Goal: Information Seeking & Learning: Learn about a topic

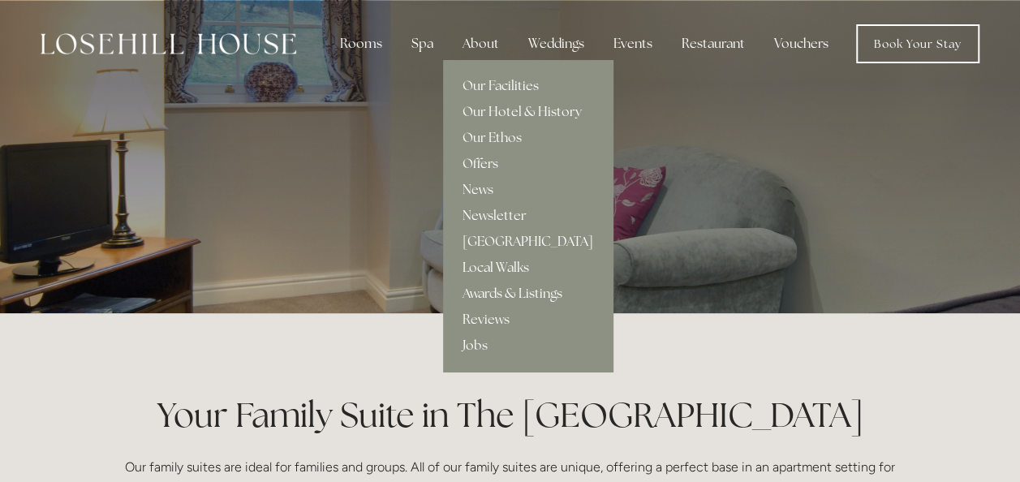
click at [479, 44] on div "About" at bounding box center [480, 44] width 62 height 32
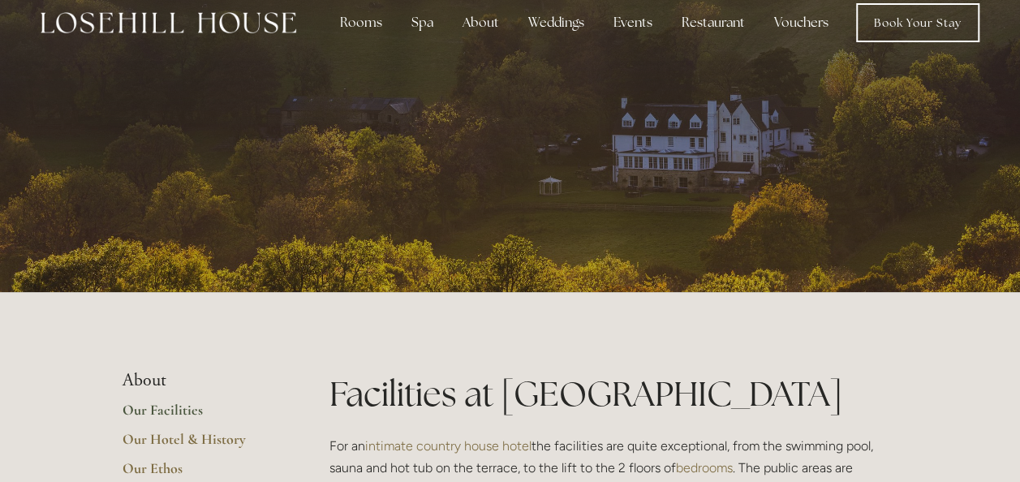
scroll to position [32, 0]
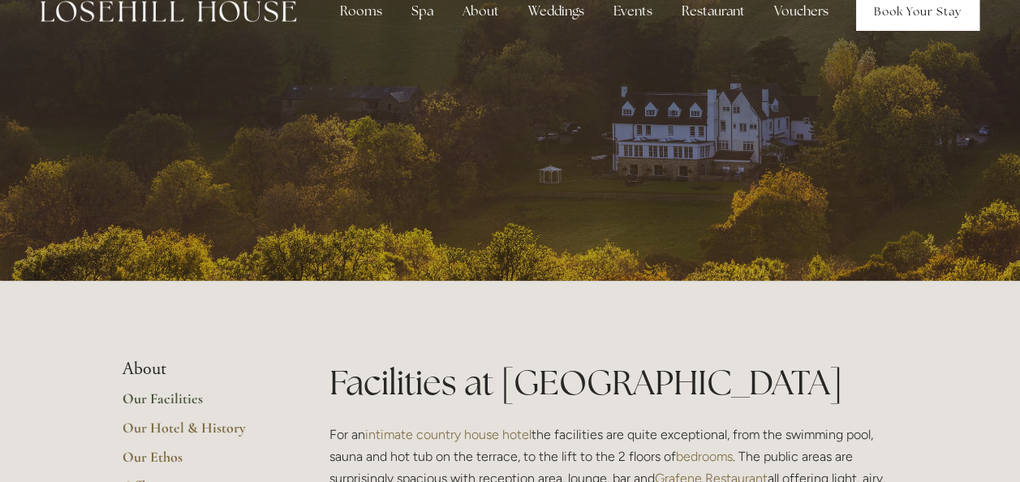
click at [918, 11] on link "Book Your Stay" at bounding box center [917, 11] width 123 height 39
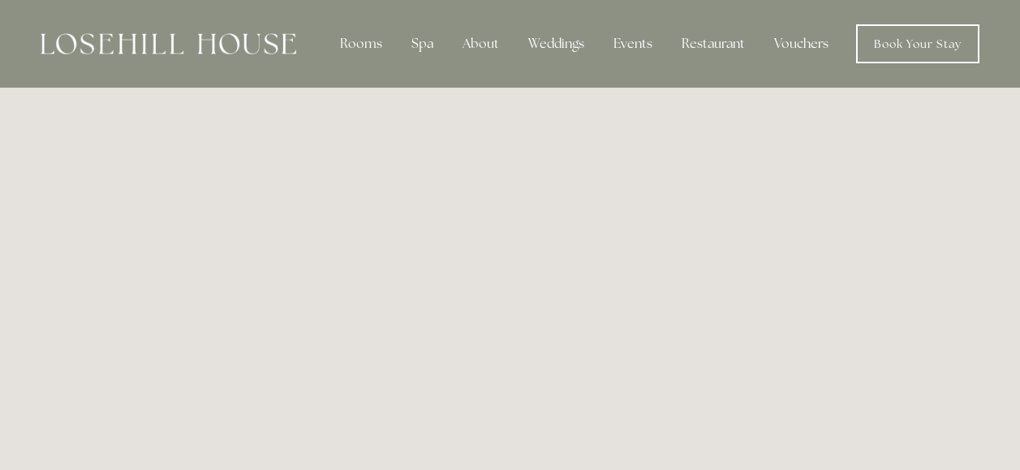
scroll to position [1910, 0]
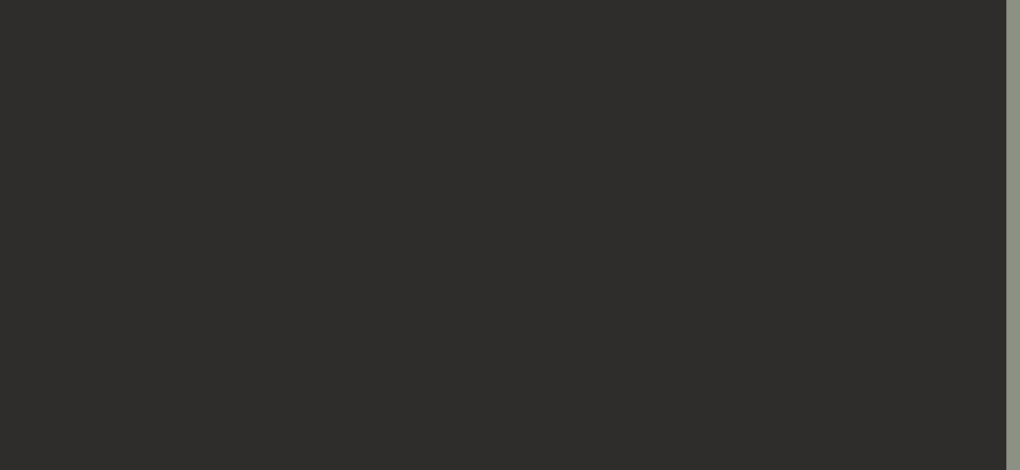
scroll to position [0, 14]
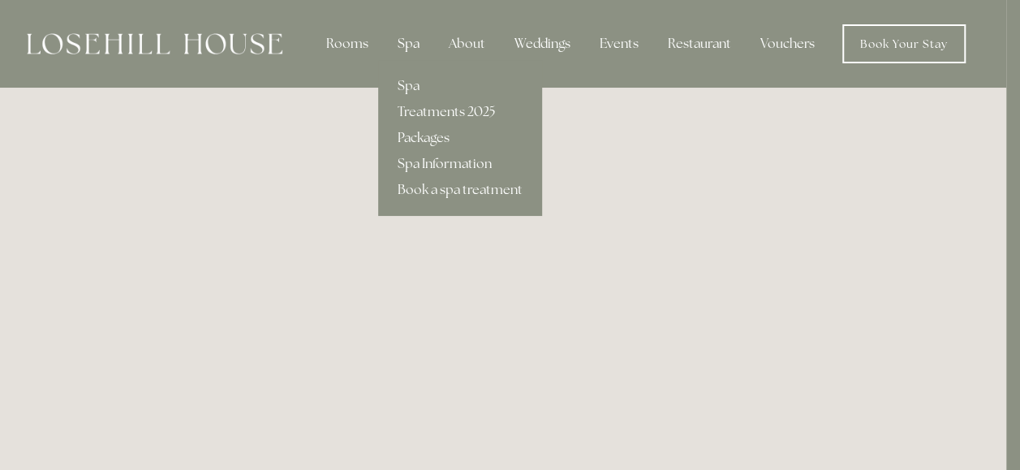
click at [410, 47] on div "Spa" at bounding box center [408, 44] width 48 height 32
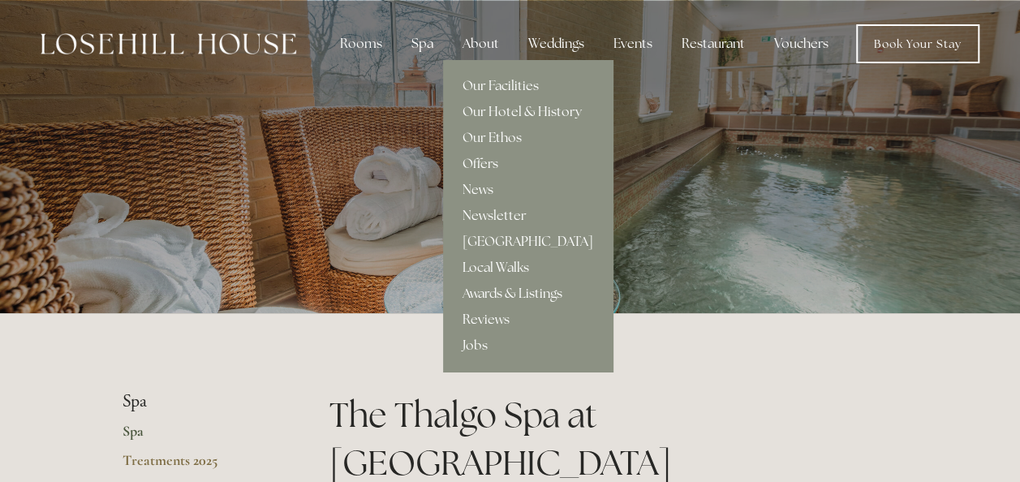
click at [484, 52] on div "About" at bounding box center [480, 44] width 62 height 32
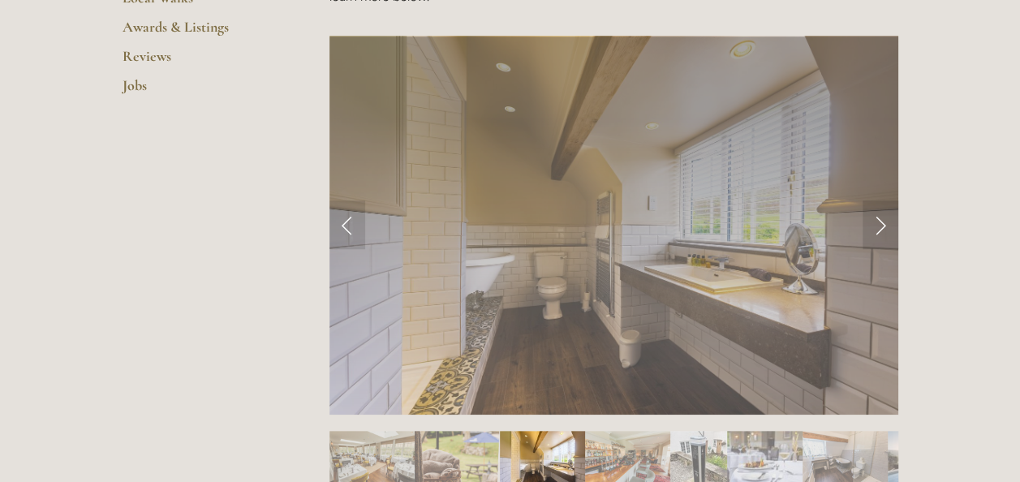
scroll to position [702, 0]
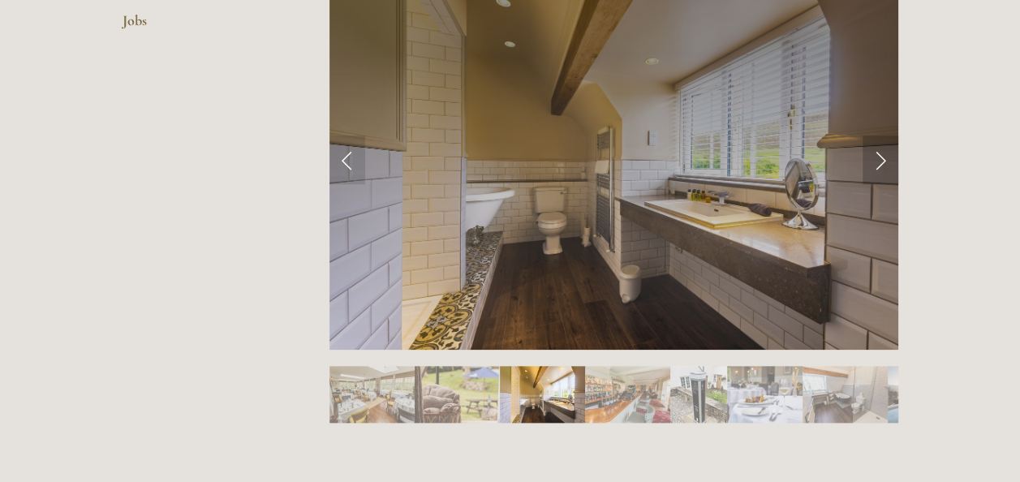
click at [878, 164] on link "Next Slide" at bounding box center [880, 159] width 36 height 49
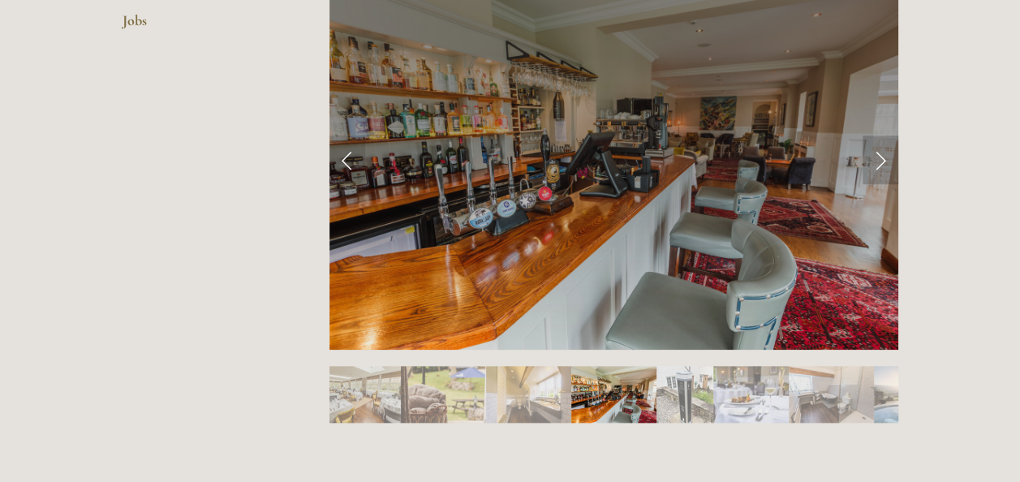
click at [878, 164] on link "Next Slide" at bounding box center [880, 159] width 36 height 49
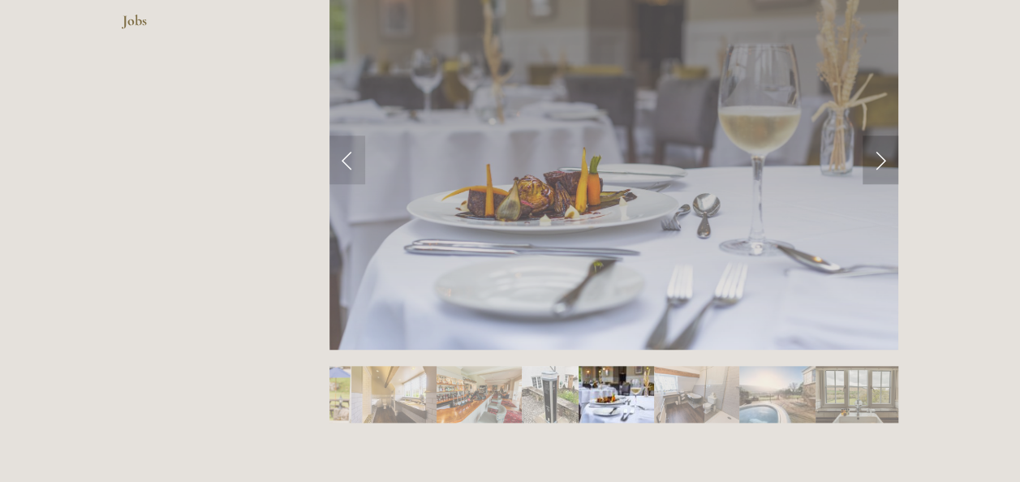
click at [878, 164] on link "Next Slide" at bounding box center [880, 159] width 36 height 49
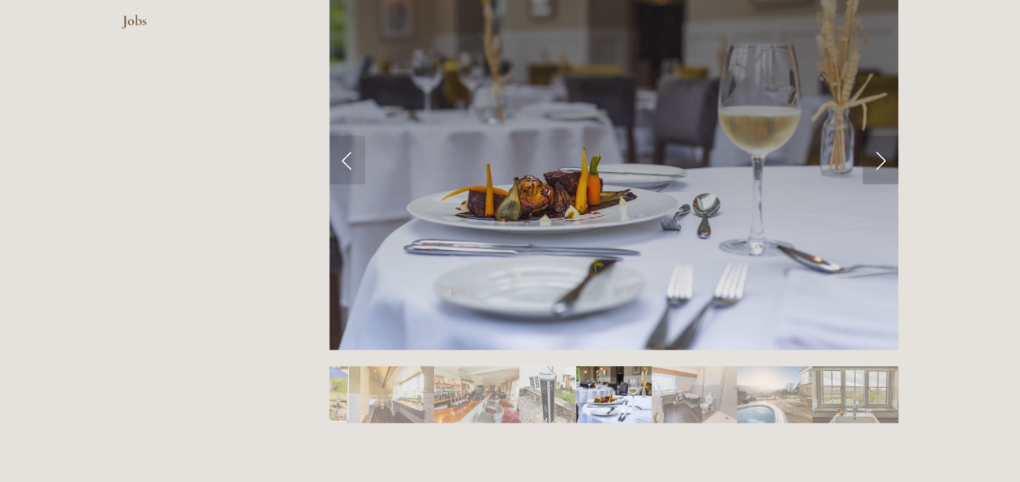
click at [878, 164] on link "Next Slide" at bounding box center [880, 159] width 36 height 49
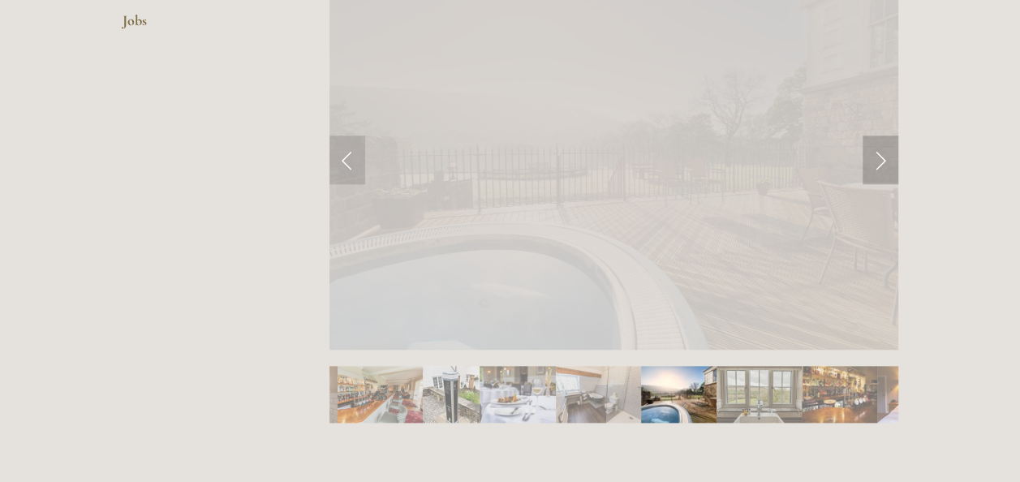
click at [878, 164] on link "Next Slide" at bounding box center [880, 159] width 36 height 49
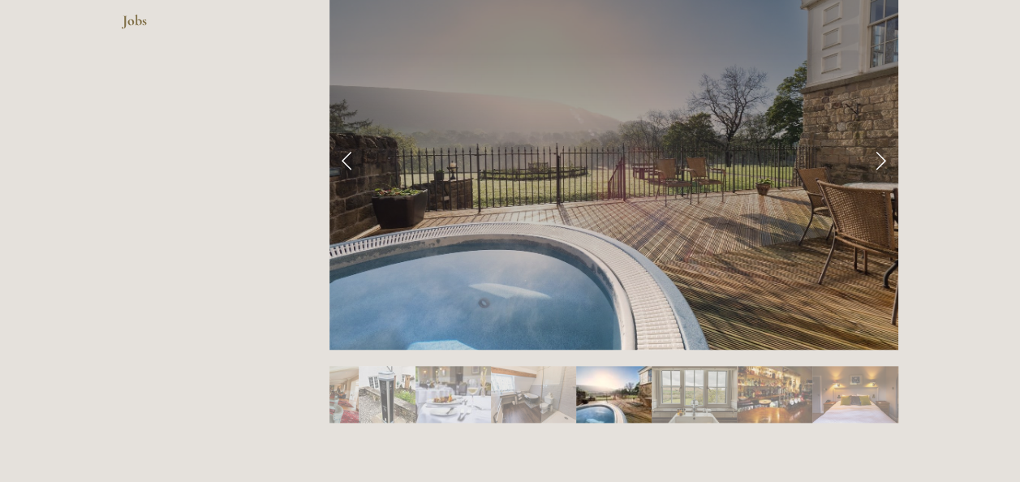
click at [878, 164] on link "Next Slide" at bounding box center [880, 159] width 36 height 49
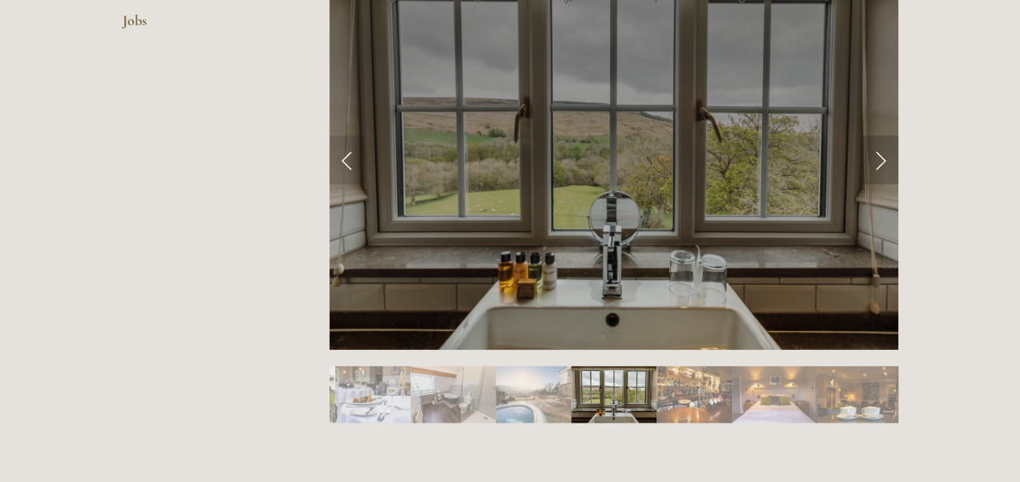
click at [878, 164] on link "Next Slide" at bounding box center [880, 159] width 36 height 49
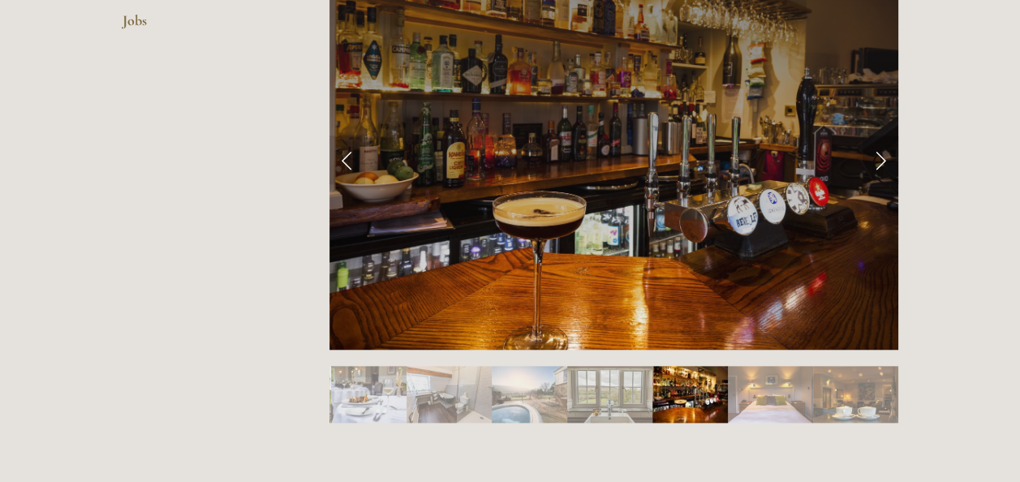
click at [878, 164] on link "Next Slide" at bounding box center [880, 159] width 36 height 49
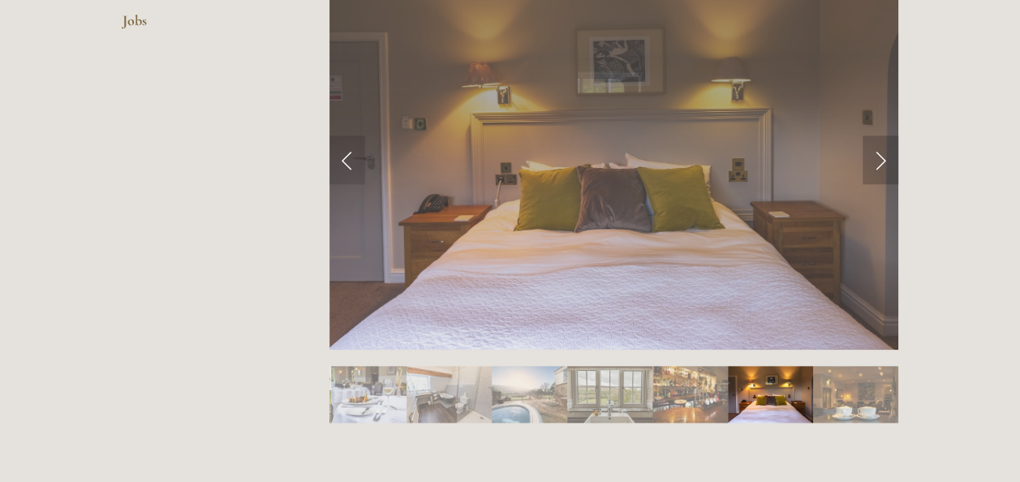
click at [878, 164] on link "Next Slide" at bounding box center [880, 159] width 36 height 49
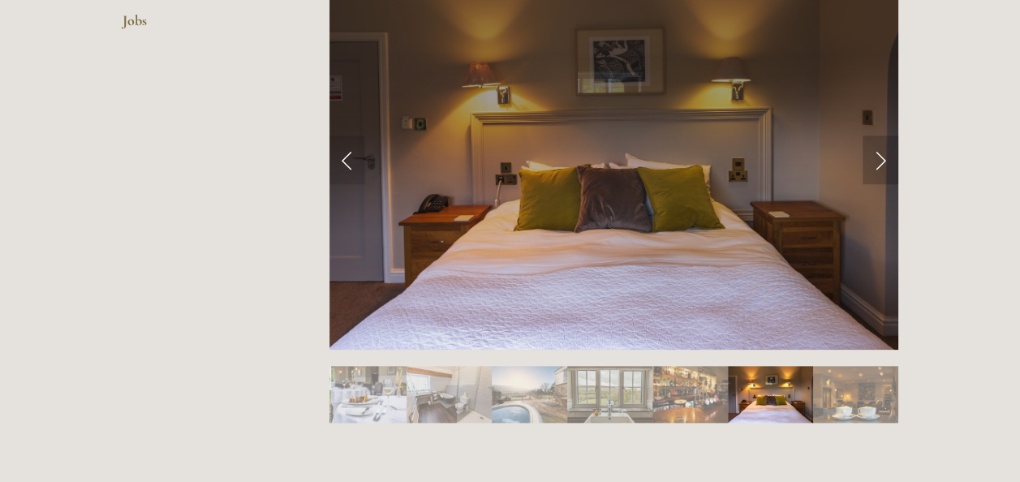
click at [878, 164] on link "Next Slide" at bounding box center [880, 159] width 36 height 49
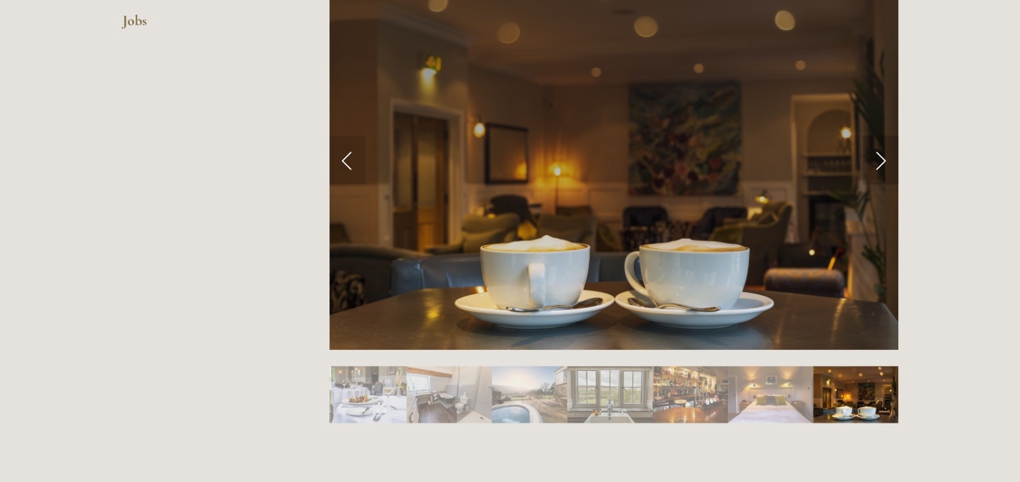
click at [878, 164] on link "Next Slide" at bounding box center [880, 159] width 36 height 49
click at [874, 158] on link "Next Slide" at bounding box center [880, 159] width 36 height 49
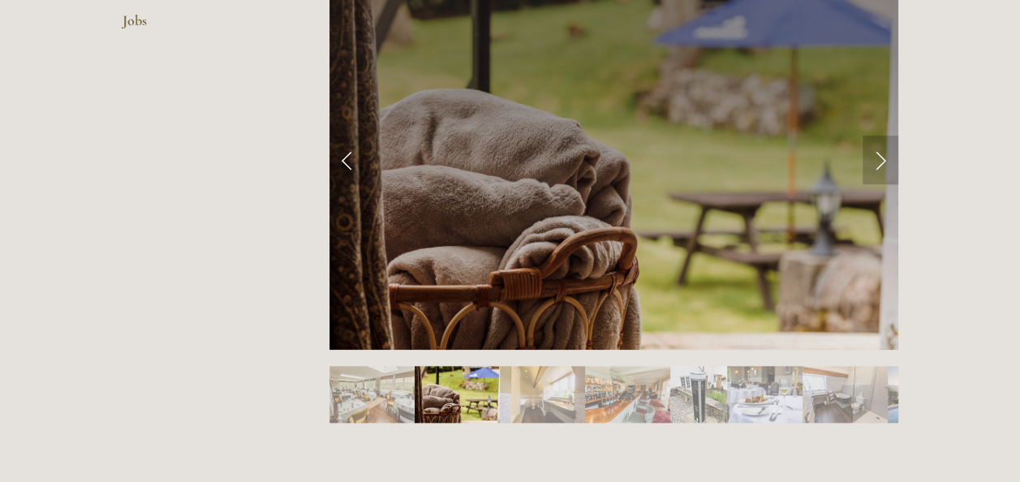
click at [874, 158] on link "Next Slide" at bounding box center [880, 159] width 36 height 49
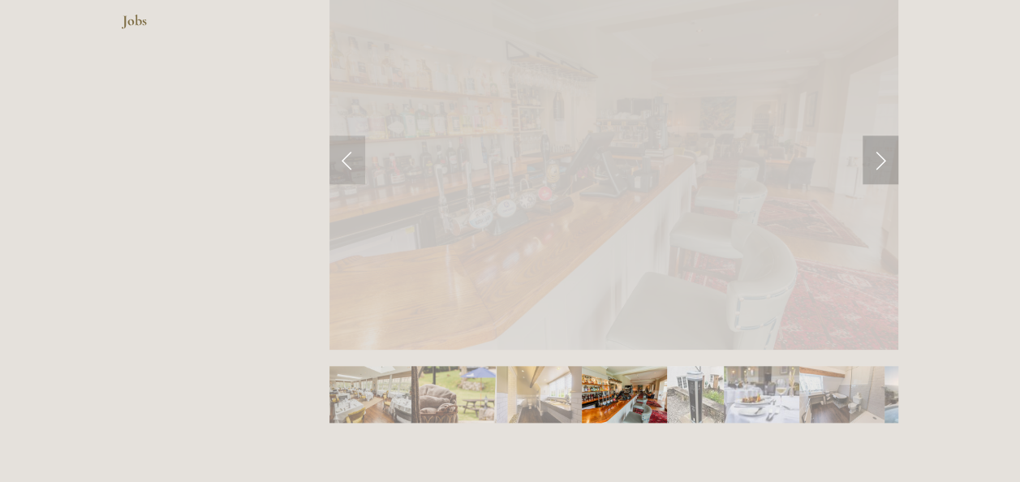
click at [874, 158] on link "Next Slide" at bounding box center [880, 159] width 36 height 49
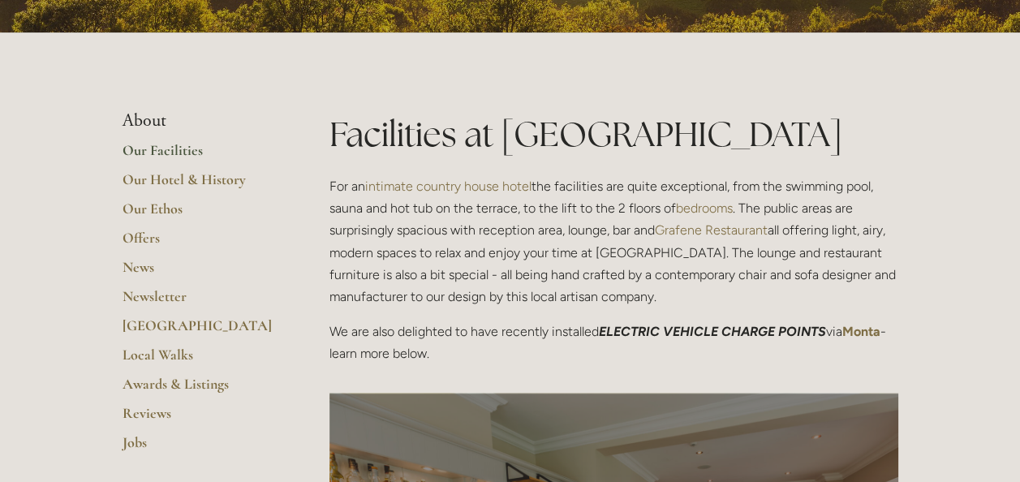
scroll to position [0, 0]
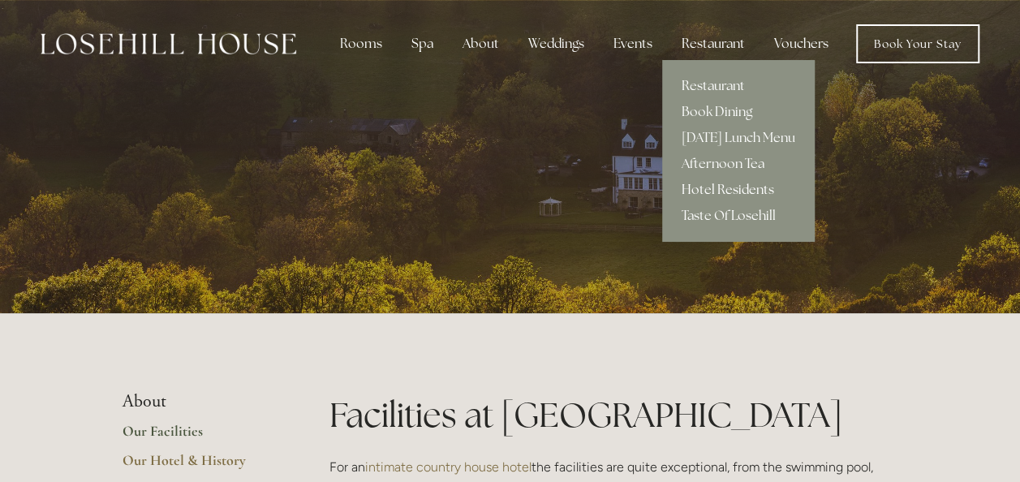
click at [719, 190] on link "Hotel Residents" at bounding box center [738, 190] width 153 height 26
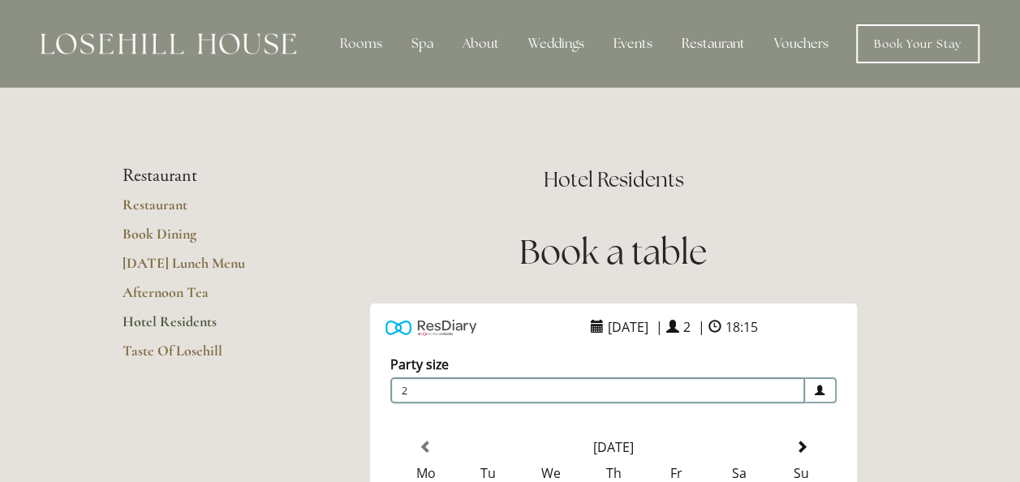
click at [203, 320] on link "Hotel Residents" at bounding box center [199, 326] width 155 height 29
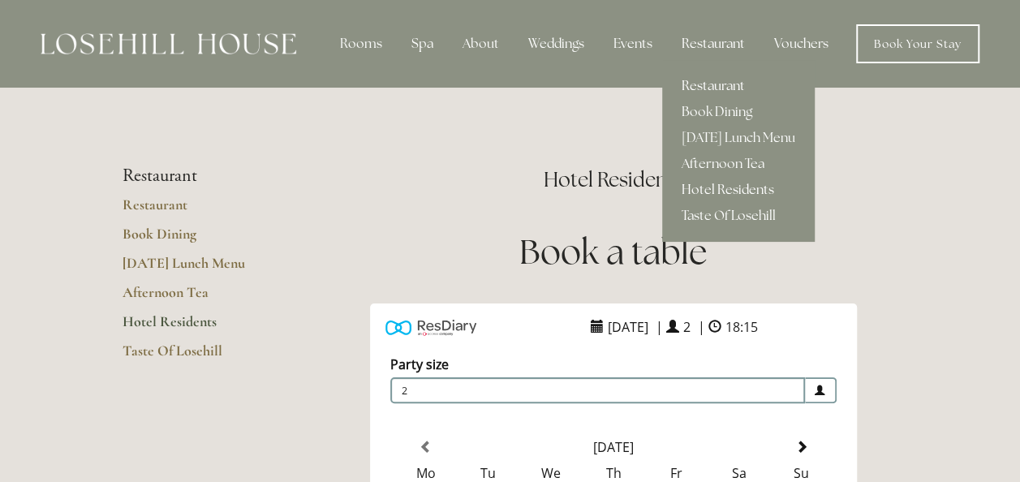
click at [715, 86] on link "Restaurant" at bounding box center [738, 86] width 153 height 26
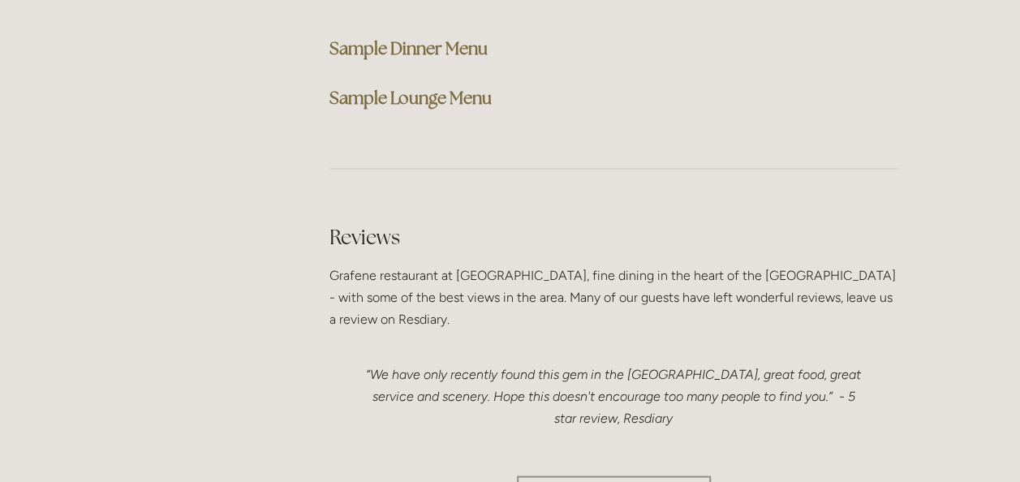
scroll to position [4185, 0]
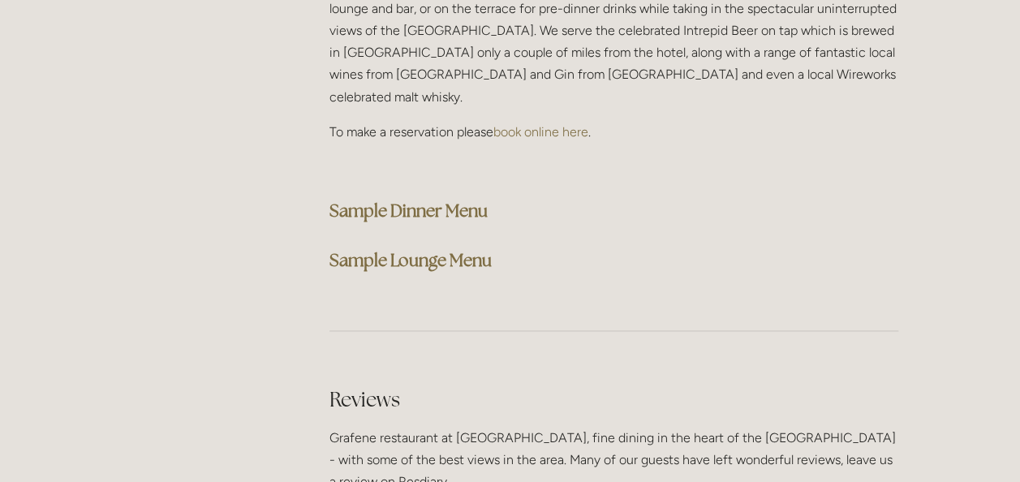
click at [437, 200] on strong "Sample Dinner Menu" at bounding box center [408, 211] width 158 height 22
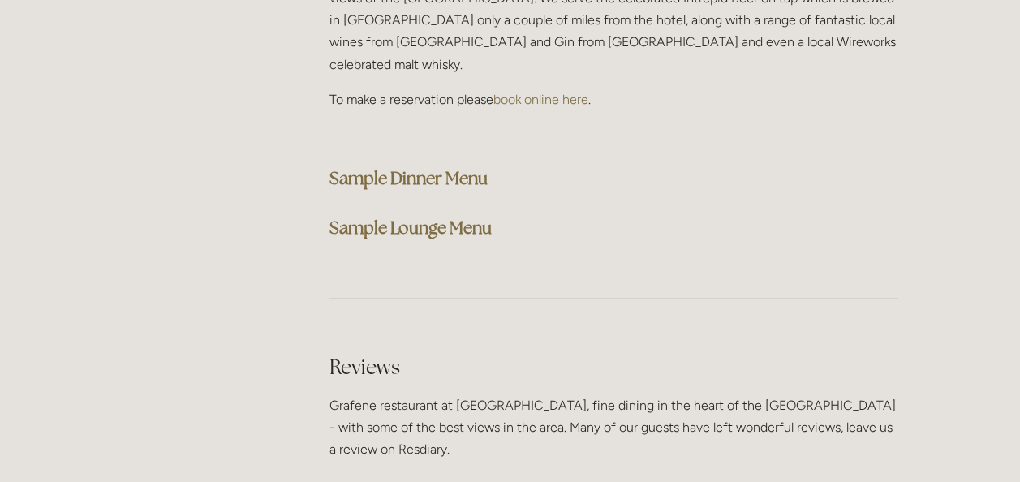
click at [415, 167] on strong "Sample Dinner Menu" at bounding box center [408, 178] width 158 height 22
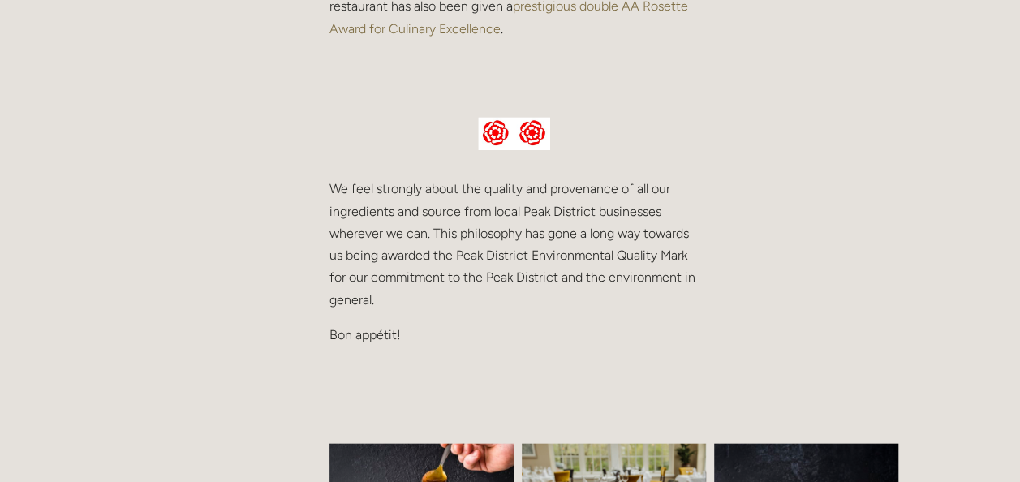
scroll to position [6, 0]
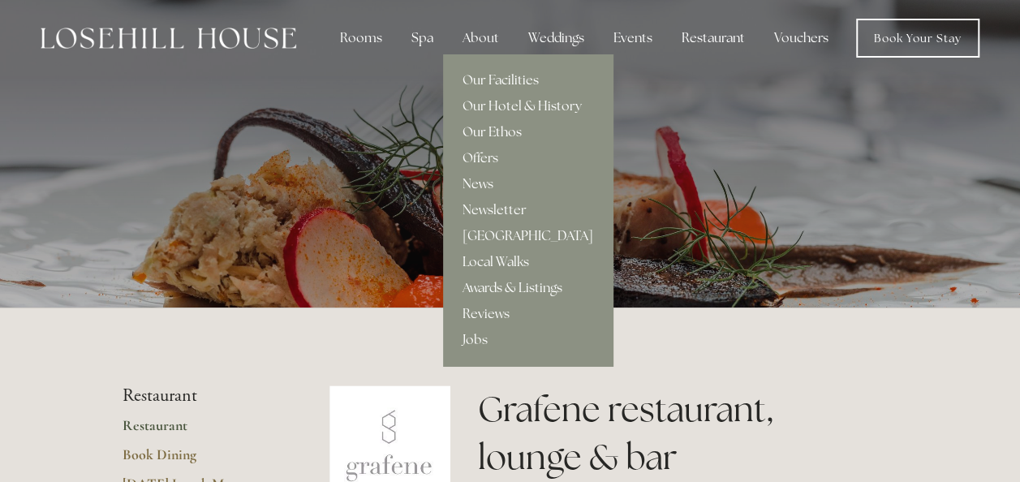
click at [509, 131] on link "Our Ethos" at bounding box center [528, 132] width 170 height 26
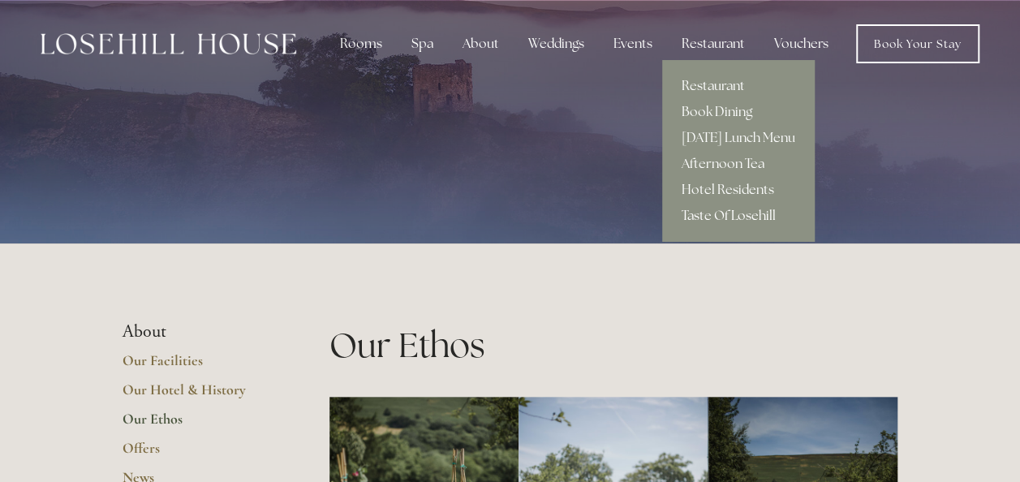
click at [724, 217] on link "Taste Of Losehill" at bounding box center [738, 216] width 153 height 26
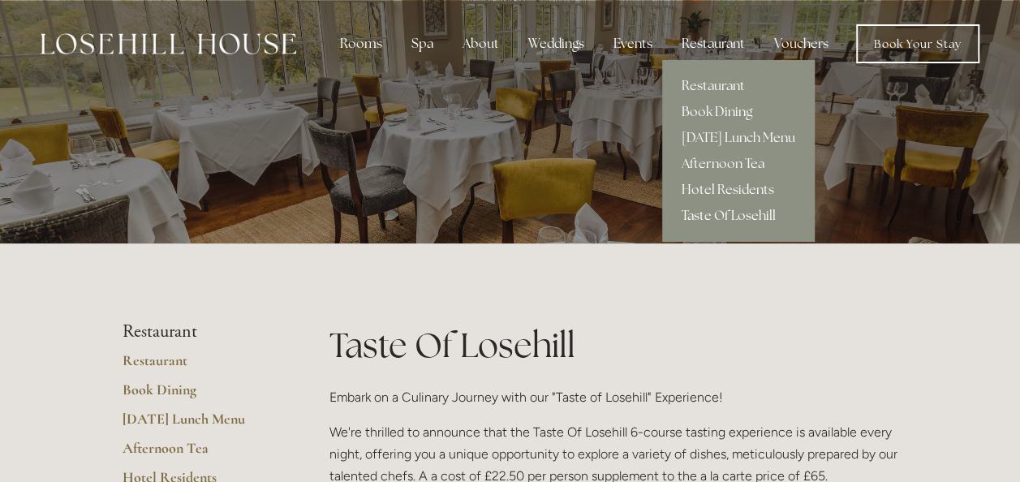
click at [725, 41] on div "Restaurant" at bounding box center [712, 44] width 89 height 32
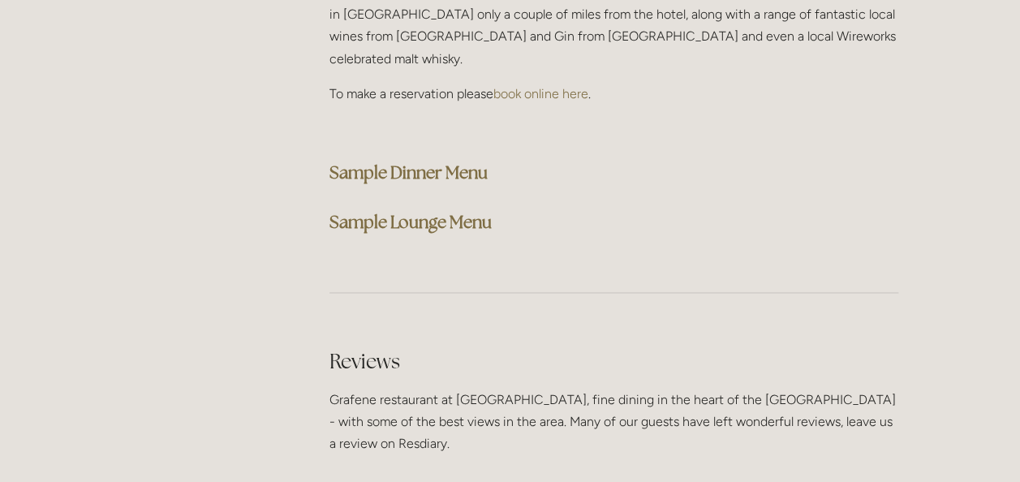
scroll to position [4228, 0]
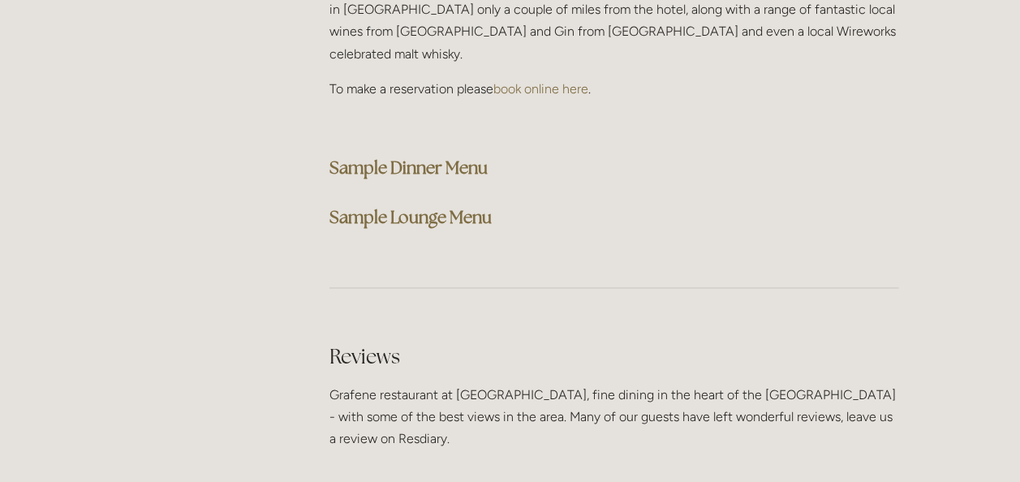
click at [424, 157] on strong "Sample Dinner Menu" at bounding box center [408, 168] width 158 height 22
